Goal: Task Accomplishment & Management: Complete application form

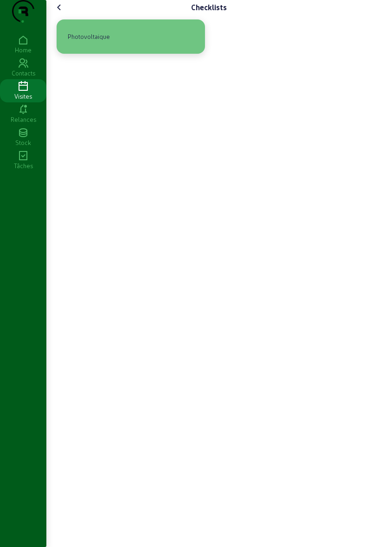
click at [174, 44] on div "Photovoltaique" at bounding box center [131, 36] width 148 height 34
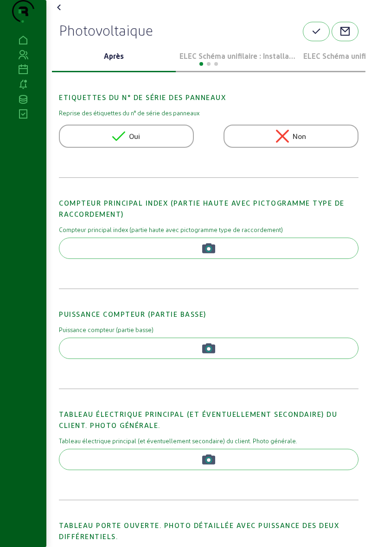
click at [231, 69] on div at bounding box center [208, 62] width 313 height 11
click at [246, 62] on p "ELEC Schéma unifilaire : Installation 1" at bounding box center [237, 56] width 116 height 11
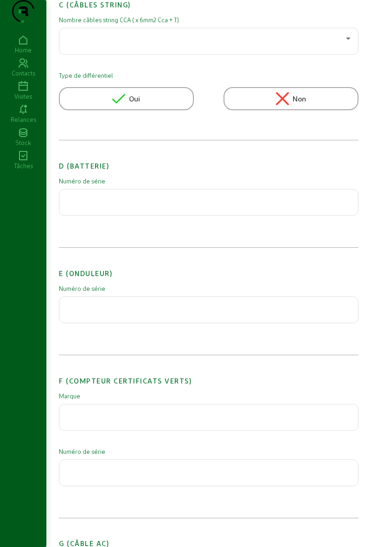
scroll to position [745, 0]
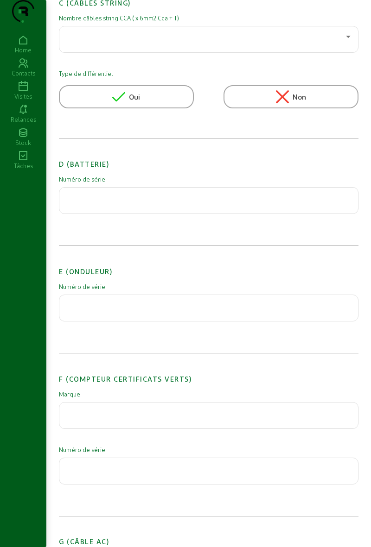
click at [148, 311] on input "text" at bounding box center [209, 305] width 284 height 11
click at [195, 321] on div at bounding box center [209, 308] width 284 height 26
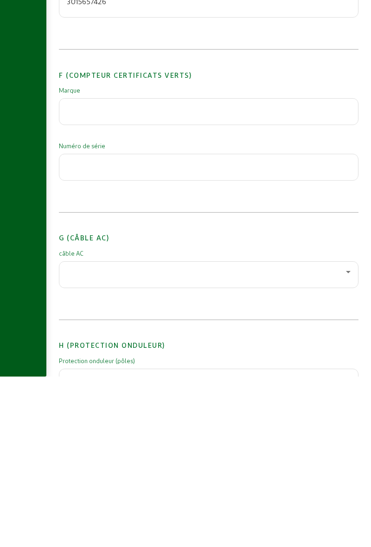
scroll to position [886, 0]
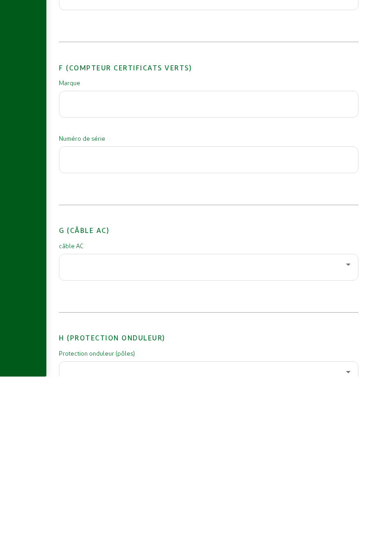
type input "3015657426"
click at [317, 441] on div at bounding box center [206, 435] width 279 height 11
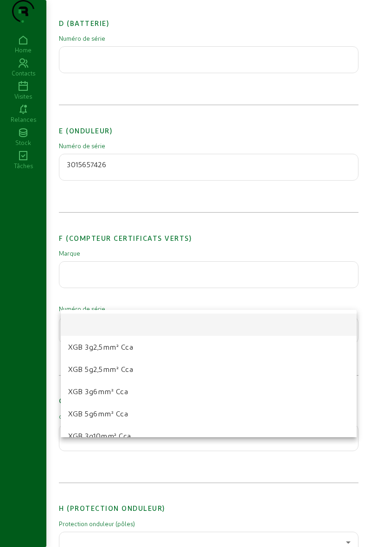
click at [158, 370] on mat-option "XGB 5g2,5mm² Cca" at bounding box center [209, 369] width 296 height 22
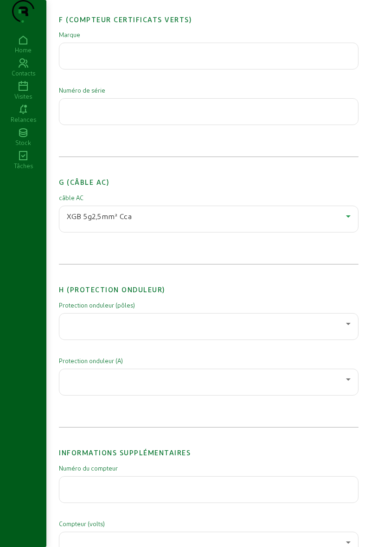
scroll to position [1107, 0]
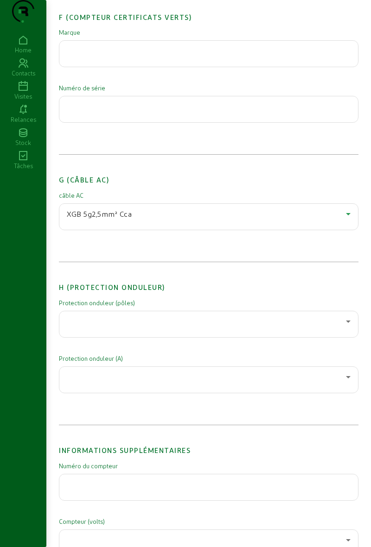
click at [202, 327] on div at bounding box center [206, 321] width 279 height 11
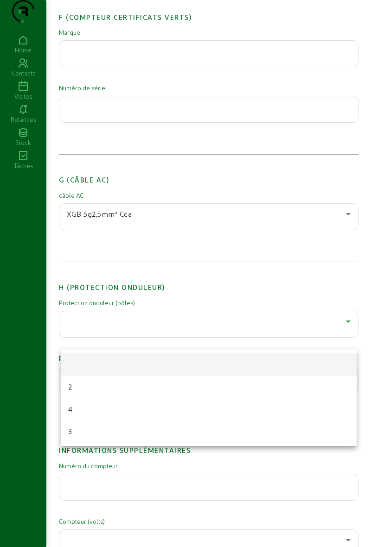
click at [137, 402] on mat-option "4" at bounding box center [209, 409] width 296 height 22
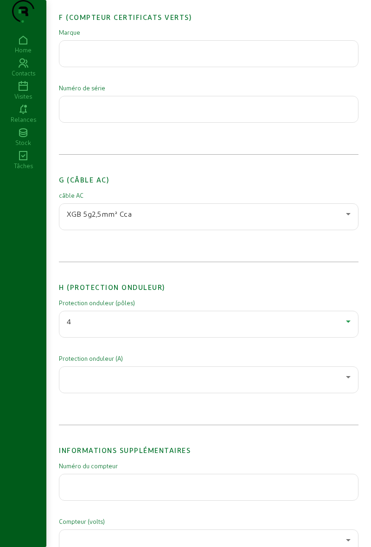
click at [148, 393] on div at bounding box center [209, 380] width 284 height 26
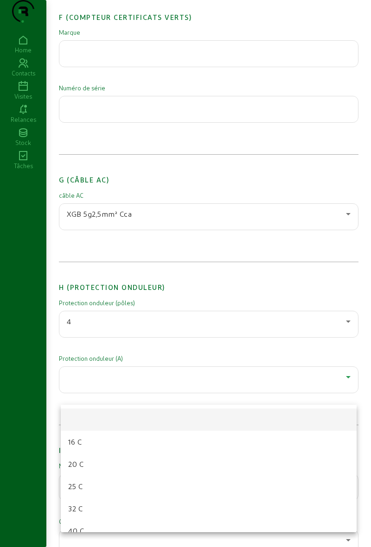
click at [125, 462] on mat-option "20 C" at bounding box center [209, 464] width 296 height 22
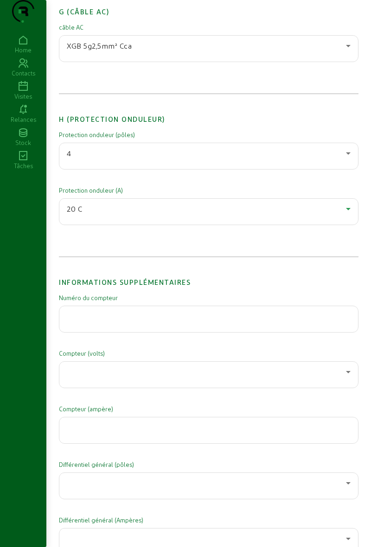
scroll to position [1276, 0]
click at [190, 322] on input "text" at bounding box center [209, 316] width 284 height 11
click at [260, 322] on input "text" at bounding box center [209, 316] width 284 height 11
click at [133, 332] on div "1SAG" at bounding box center [209, 319] width 284 height 26
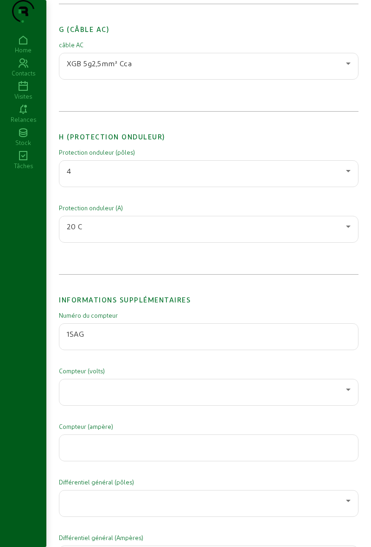
click at [176, 340] on input "1SAG" at bounding box center [209, 334] width 284 height 11
type input "1SAG3200292531"
click at [299, 297] on h2 "Informations supplémentaires" at bounding box center [208, 292] width 299 height 25
click at [225, 395] on div at bounding box center [206, 389] width 279 height 11
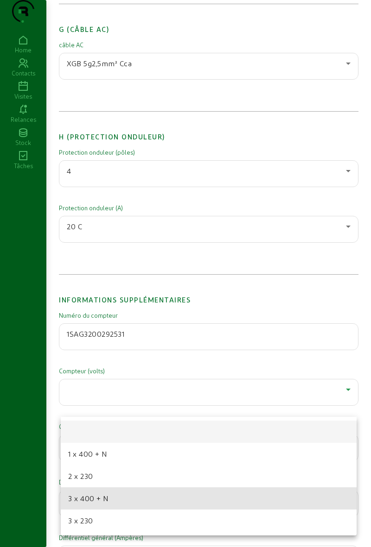
click at [121, 500] on mat-option "3 x 400 + N" at bounding box center [209, 499] width 296 height 22
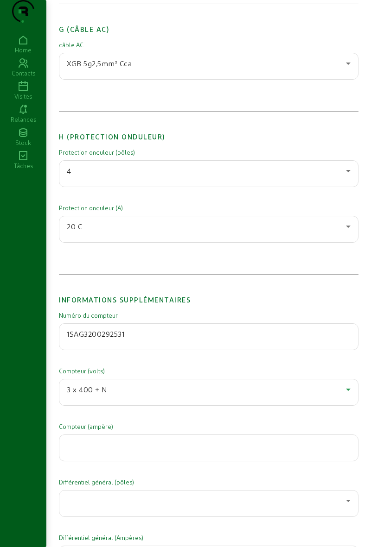
click at [169, 451] on input "number" at bounding box center [209, 445] width 284 height 11
click at [168, 451] on input "number" at bounding box center [209, 445] width 284 height 11
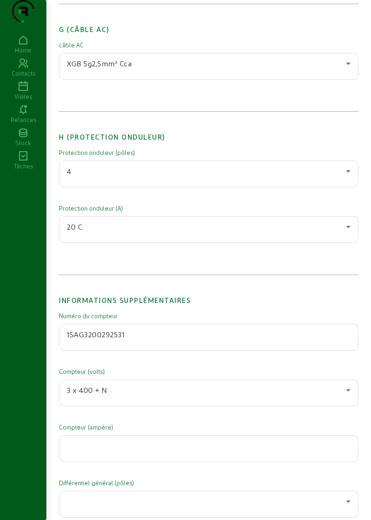
click at [123, 461] on div at bounding box center [209, 448] width 284 height 26
click at [275, 451] on input "number" at bounding box center [209, 445] width 284 height 11
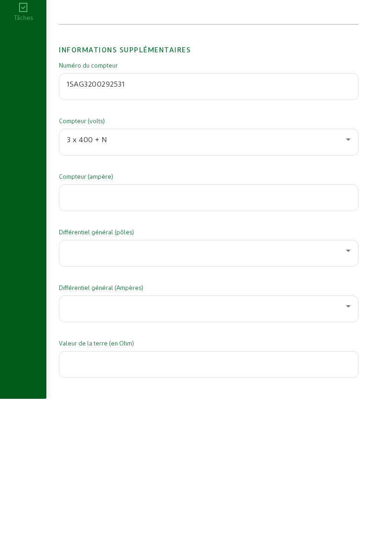
scroll to position [1366, 0]
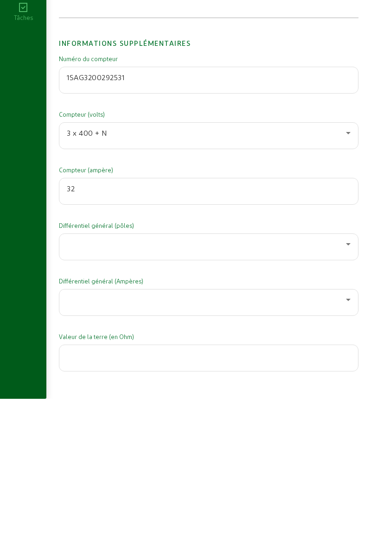
type input "32"
click at [210, 398] on div at bounding box center [206, 392] width 279 height 11
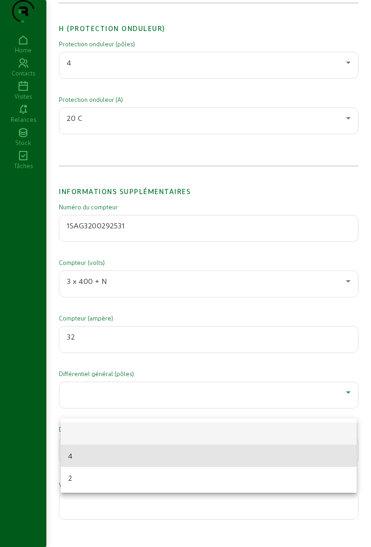
click at [133, 449] on mat-option "4" at bounding box center [209, 456] width 296 height 22
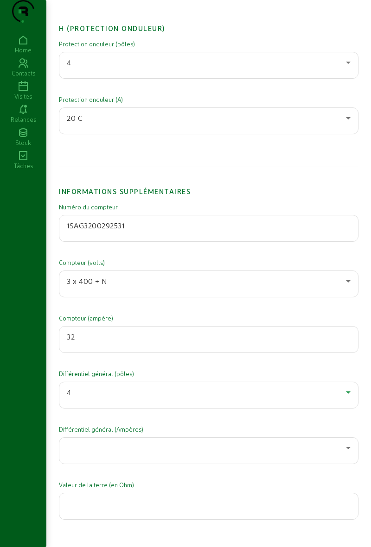
click at [133, 454] on div at bounding box center [206, 448] width 279 height 11
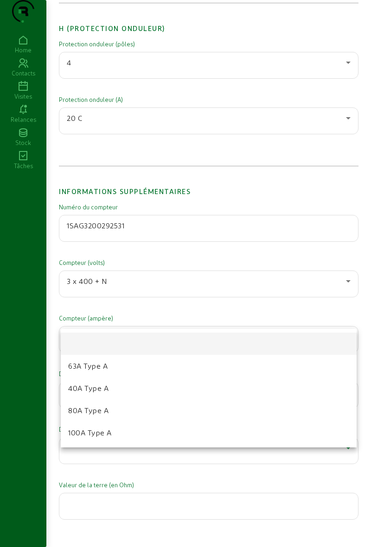
click at [114, 381] on mat-option "40A Type A" at bounding box center [209, 388] width 296 height 22
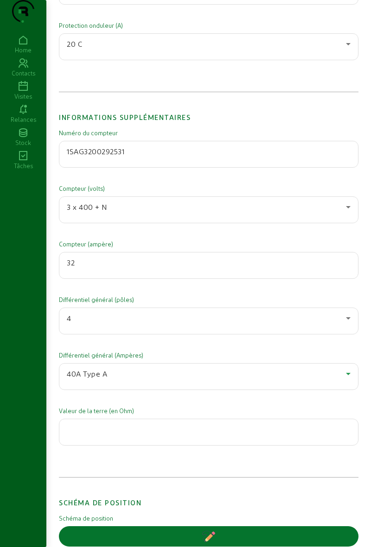
scroll to position [1460, 0]
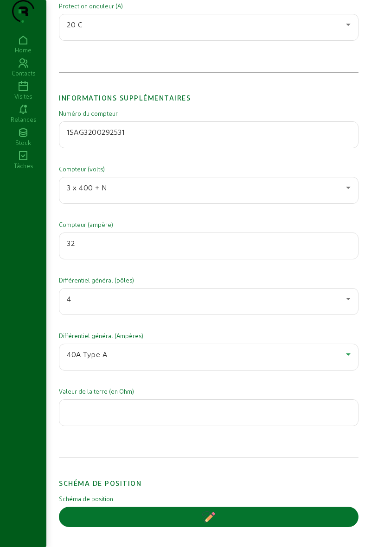
click at [149, 416] on input "number" at bounding box center [209, 410] width 284 height 11
click at [214, 416] on input "number" at bounding box center [209, 410] width 284 height 11
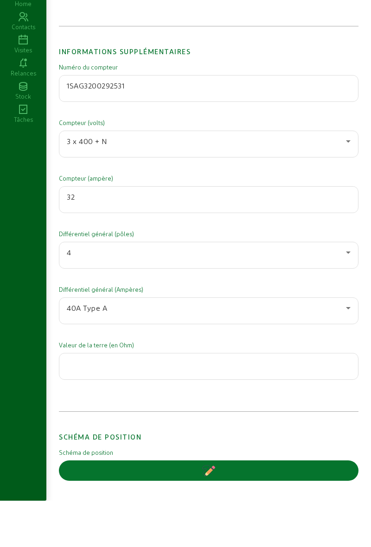
scroll to position [1532, 0]
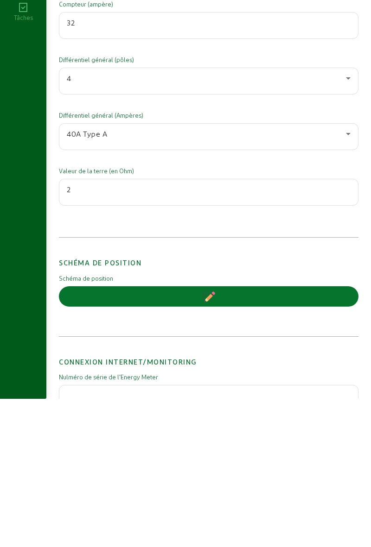
type input "2"
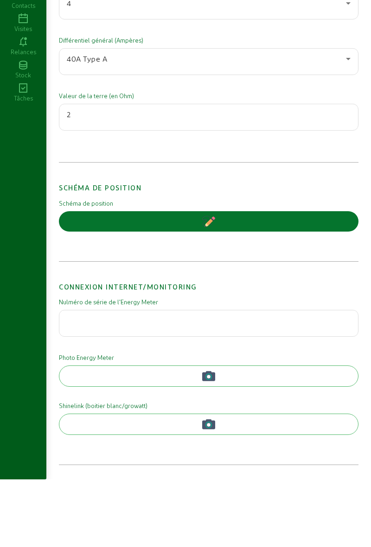
scroll to position [1697, 0]
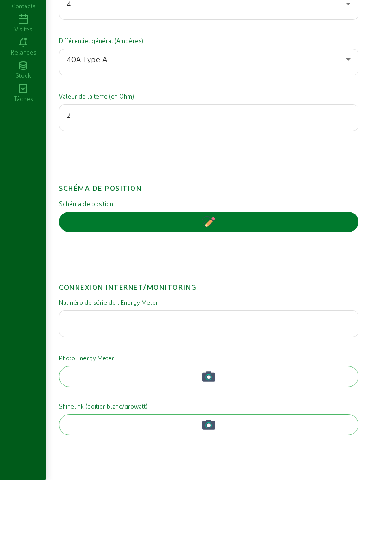
click at [267, 295] on button "button" at bounding box center [208, 289] width 299 height 20
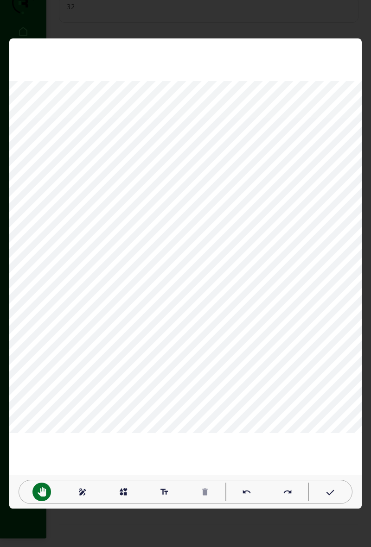
click at [83, 492] on mat-icon "draw" at bounding box center [82, 492] width 9 height 9
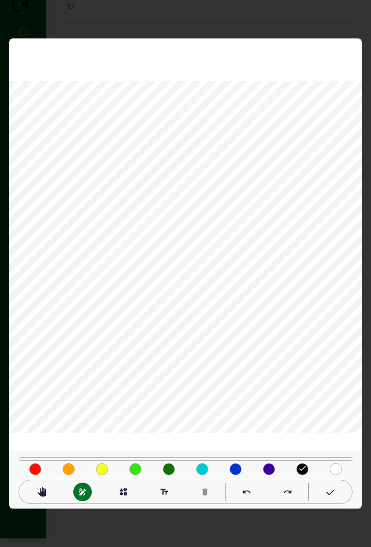
click at [298, 473] on mat-icon "done" at bounding box center [302, 468] width 9 height 9
click at [327, 491] on icon at bounding box center [328, 493] width 9 height 11
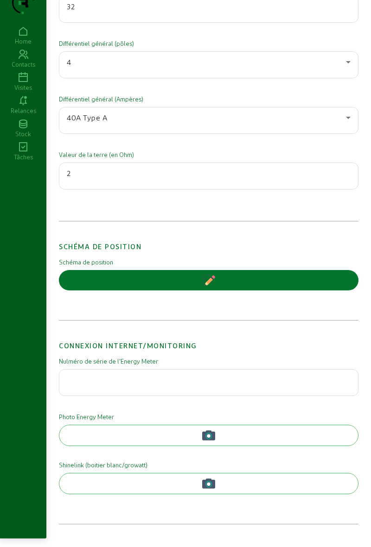
scroll to position [1697, 0]
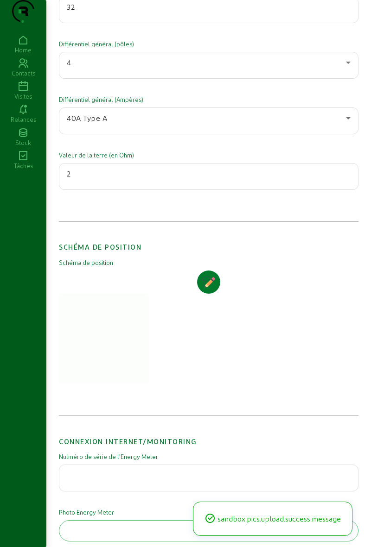
click at [207, 289] on icon "button" at bounding box center [208, 282] width 13 height 13
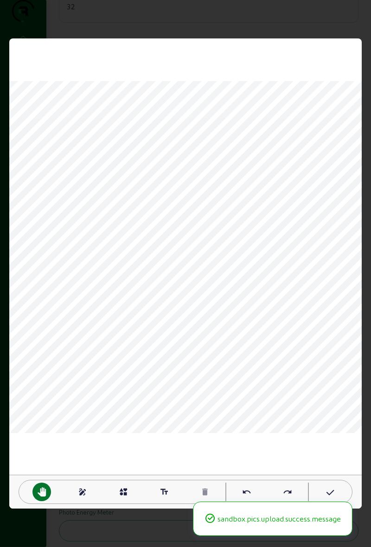
scroll to position [0, 0]
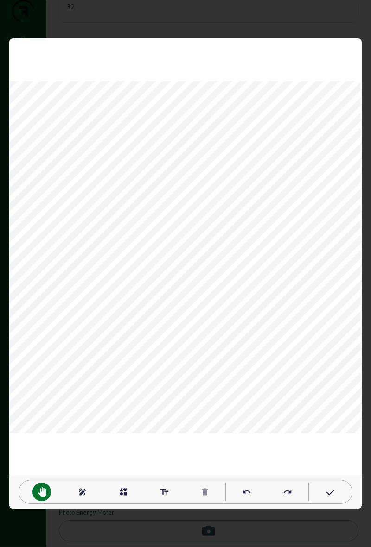
click at [81, 489] on mat-icon "draw" at bounding box center [82, 492] width 9 height 9
click at [242, 495] on div "undo" at bounding box center [246, 492] width 19 height 19
click at [243, 495] on mat-icon "undo" at bounding box center [246, 492] width 9 height 9
click at [244, 492] on mat-icon "undo" at bounding box center [246, 492] width 9 height 9
click at [160, 499] on div "text_fields" at bounding box center [164, 492] width 19 height 19
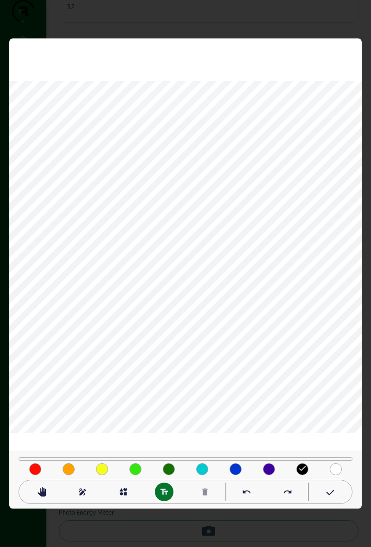
click at [165, 492] on mat-icon "text_fields" at bounding box center [163, 492] width 9 height 9
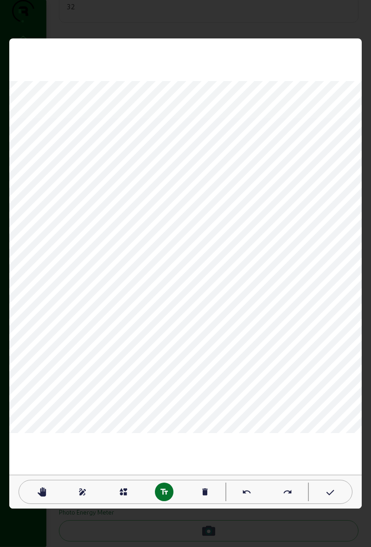
click at [201, 494] on mat-icon "delete" at bounding box center [204, 492] width 9 height 9
type textarea "T"
type textarea "onduleur tgbt grd"
click at [39, 492] on mat-icon "pan_tool" at bounding box center [41, 492] width 9 height 9
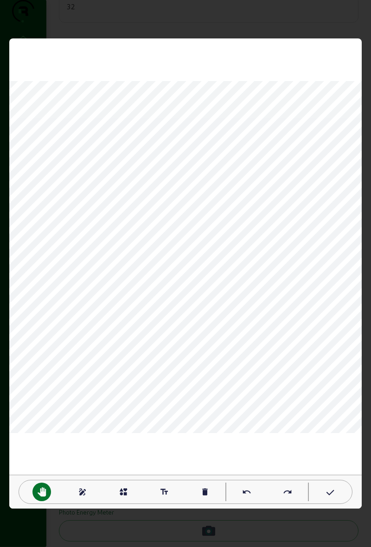
click at [40, 490] on mat-icon "pan_tool" at bounding box center [41, 492] width 9 height 9
click at [164, 488] on mat-icon "text_fields" at bounding box center [163, 492] width 9 height 9
type textarea "garage"
click at [38, 488] on mat-icon "pan_tool" at bounding box center [41, 492] width 9 height 9
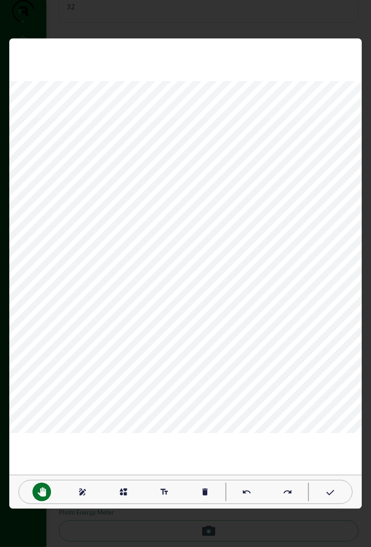
click at [318, 493] on div at bounding box center [329, 492] width 41 height 19
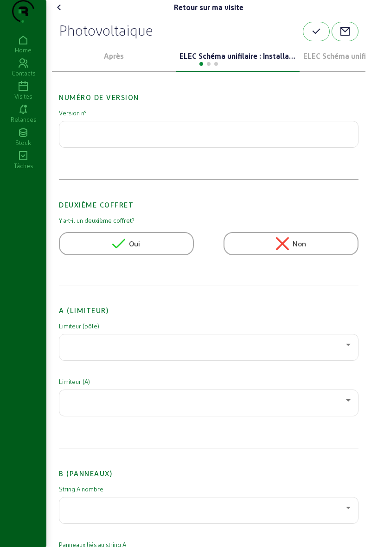
scroll to position [1697, 0]
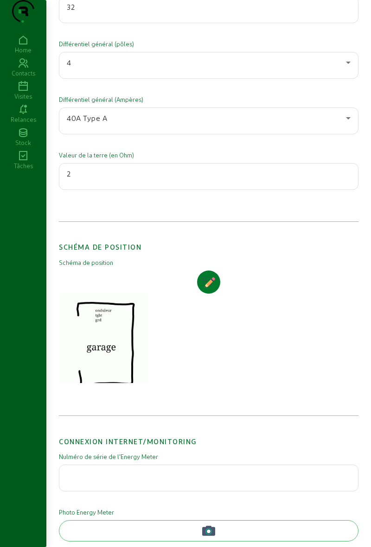
click at [290, 147] on div "Différentiel général (Ampères) 40A Type A" at bounding box center [208, 121] width 299 height 52
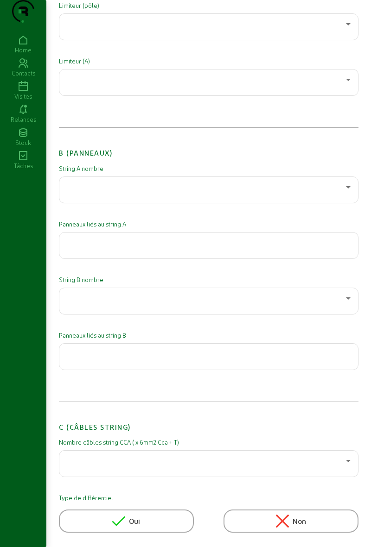
scroll to position [0, 0]
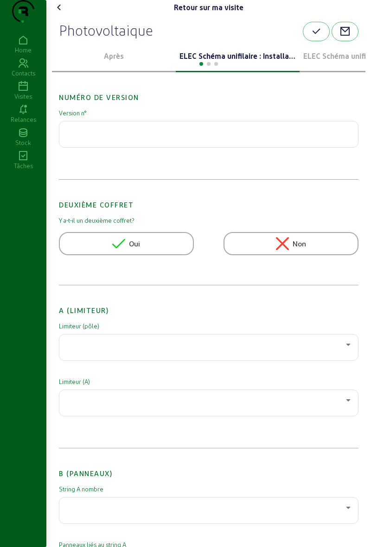
click at [311, 37] on icon "button" at bounding box center [316, 31] width 11 height 11
click at [65, 13] on icon at bounding box center [59, 7] width 11 height 11
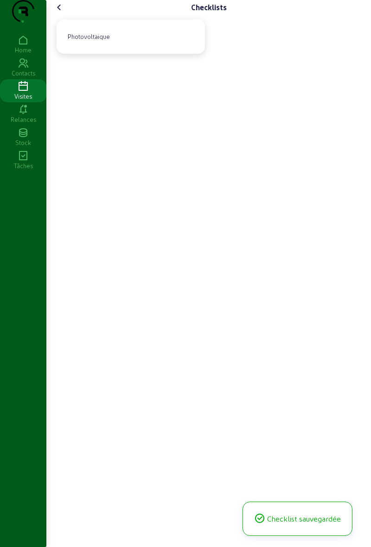
click at [54, 15] on cam-font-icon at bounding box center [59, 7] width 15 height 15
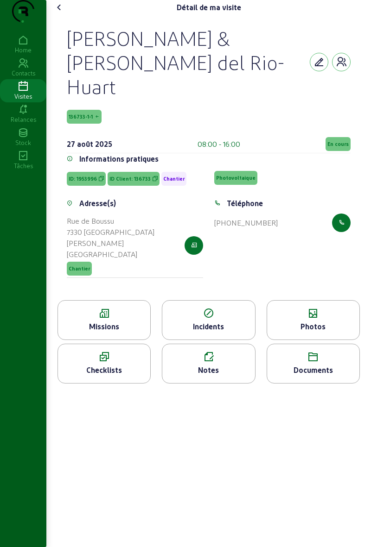
click at [312, 321] on div "Photos" at bounding box center [313, 326] width 92 height 11
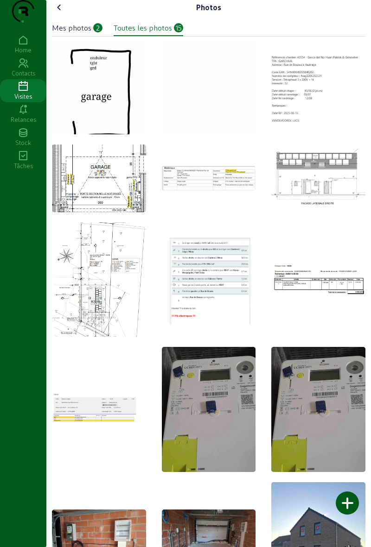
click at [346, 502] on div at bounding box center [347, 503] width 23 height 23
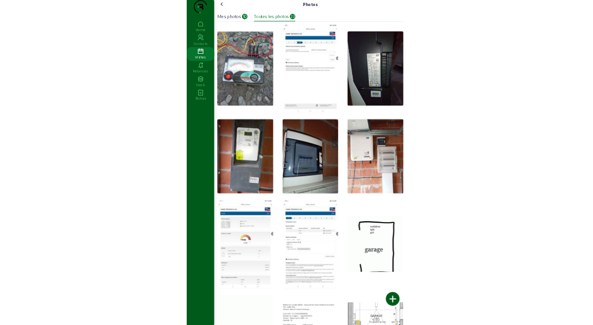
scroll to position [74, 0]
